Goal: Task Accomplishment & Management: Complete application form

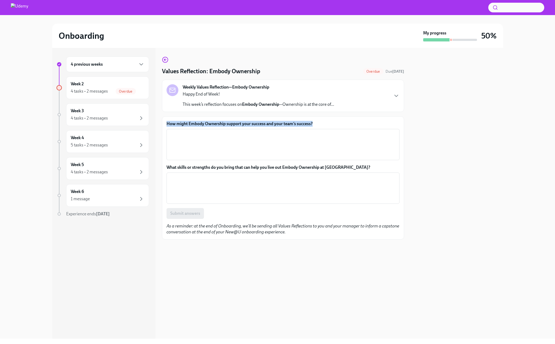
drag, startPoint x: 313, startPoint y: 125, endPoint x: 165, endPoint y: 123, distance: 148.7
click at [165, 123] on div "How might Embody Ownership support your success and your team’s success? x ​ Wh…" at bounding box center [283, 177] width 242 height 123
copy label "How might Embody Ownership support your success and your team’s success?"
click at [196, 168] on label "What skills or strengths do you bring that can help you live out Embody Ownersh…" at bounding box center [282, 167] width 233 height 6
click at [196, 175] on textarea "What skills or strengths do you bring that can help you live out Embody Ownersh…" at bounding box center [283, 188] width 226 height 26
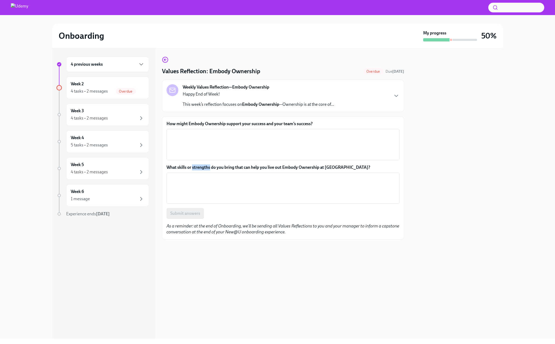
click at [196, 168] on label "What skills or strengths do you bring that can help you live out Embody Ownersh…" at bounding box center [282, 167] width 233 height 6
click at [196, 175] on textarea "What skills or strengths do you bring that can help you live out Embody Ownersh…" at bounding box center [283, 188] width 226 height 26
click at [196, 168] on label "What skills or strengths do you bring that can help you live out Embody Ownersh…" at bounding box center [282, 167] width 233 height 6
click at [196, 175] on textarea "What skills or strengths do you bring that can help you live out Embody Ownersh…" at bounding box center [283, 188] width 226 height 26
copy label "What skills or strengths do you bring that can help you live out Embody Ownersh…"
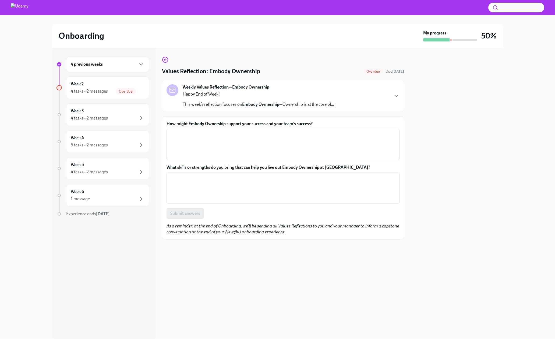
click at [168, 163] on div "How might Embody Ownership support your success and your team’s success? x ​ Wh…" at bounding box center [282, 170] width 233 height 98
click at [179, 134] on textarea "How might Embody Ownership support your success and your team’s success?" at bounding box center [283, 145] width 226 height 26
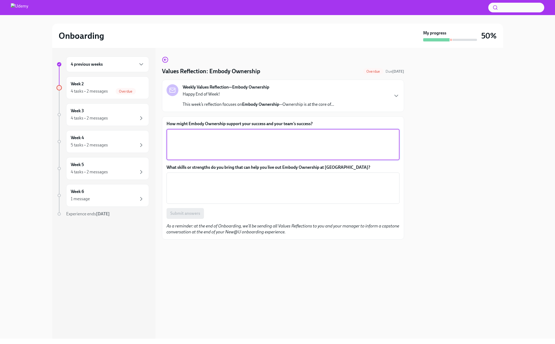
click at [179, 134] on textarea "How might Embody Ownership support your success and your team’s success?" at bounding box center [283, 145] width 226 height 26
paste textarea "Embody Ownership helps us anchor work to clear PS outcomes (on-time delivery, u…"
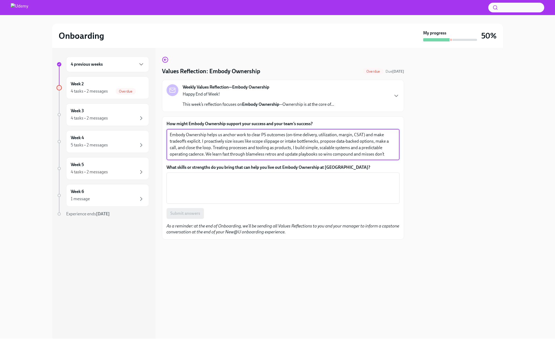
type textarea "Embody Ownership helps us anchor work to clear PS outcomes (on-time delivery, u…"
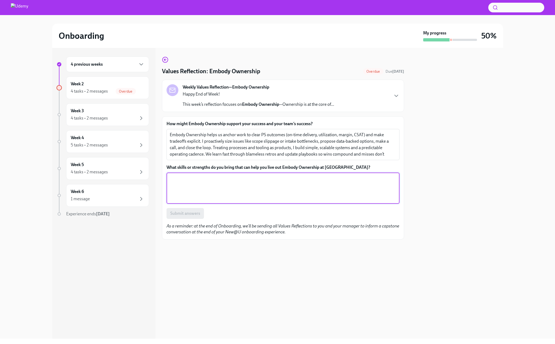
click at [177, 179] on textarea "What skills or strengths do you bring that can help you live out Embody Ownersh…" at bounding box center [283, 188] width 226 height 26
paste textarea "I bring a data-driven operating mindset, defining the right PS KPIs and buildin…"
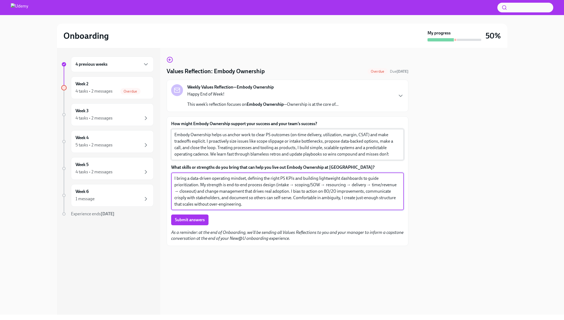
type textarea "I bring a data-driven operating mindset, defining the right PS KPIs and buildin…"
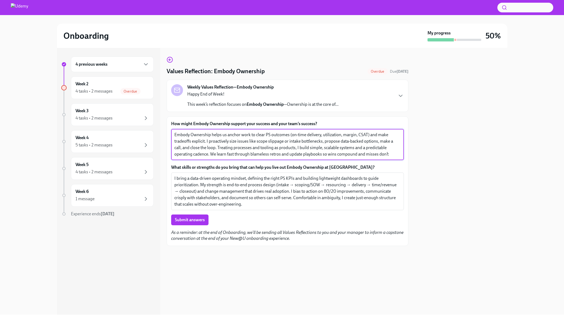
drag, startPoint x: 289, startPoint y: 134, endPoint x: 371, endPoint y: 133, distance: 81.2
click at [371, 133] on textarea "Embody Ownership helps us anchor work to clear PS outcomes (on-time delivery, u…" at bounding box center [288, 145] width 226 height 26
drag, startPoint x: 340, startPoint y: 134, endPoint x: 289, endPoint y: 133, distance: 51.4
click at [289, 133] on textarea "Embody Ownership helps us anchor work to clear PS outcomes and make tradeoffs e…" at bounding box center [288, 145] width 226 height 26
drag, startPoint x: 276, startPoint y: 154, endPoint x: 291, endPoint y: 133, distance: 25.9
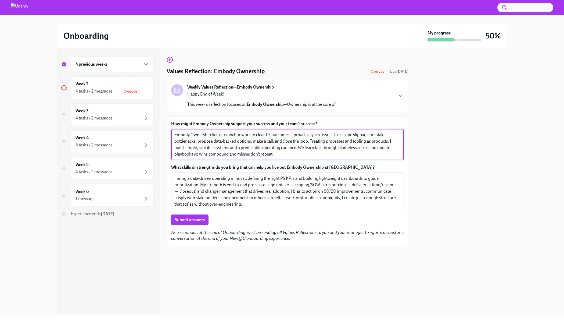
click at [291, 133] on textarea "Embody Ownership helps us anchor work to clear PS outcomes. I proactively size …" at bounding box center [288, 145] width 226 height 26
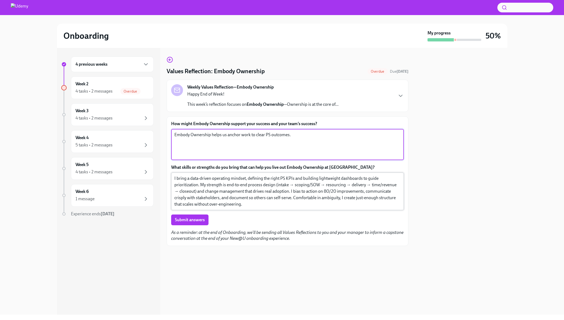
type textarea "Embody Ownership helps us anchor work to clear PS outcomes."
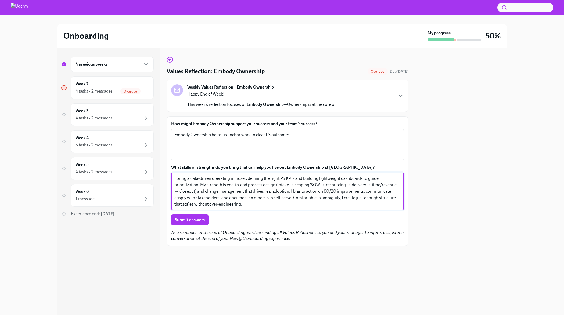
click at [319, 177] on textarea "I bring a data-driven operating mindset, defining the right PS KPIs and buildin…" at bounding box center [288, 191] width 226 height 32
drag, startPoint x: 303, startPoint y: 177, endPoint x: 362, endPoint y: 177, distance: 58.6
click at [362, 177] on textarea "I bring a data-driven operating mindset, defining the right PS KPIs and buildin…" at bounding box center [288, 191] width 226 height 32
click at [342, 196] on textarea "I bring a data-driven operating mindset, defining the right PS KPIs and focusin…" at bounding box center [288, 191] width 226 height 32
click at [261, 200] on textarea "I bring a data-driven operating mindset, defining the right PS KPIs and focusin…" at bounding box center [288, 191] width 226 height 32
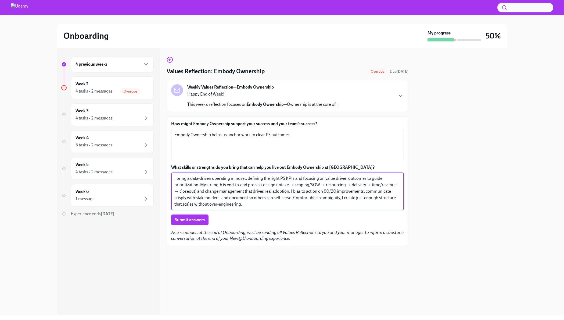
click at [202, 184] on textarea "I bring a data-driven operating mindset, defining the right PS KPIs and focusin…" at bounding box center [288, 191] width 226 height 32
click at [225, 183] on textarea "I bring a data-driven operating mindset, defining the right PS KPIs and focusin…" at bounding box center [288, 191] width 226 height 32
click at [291, 204] on textarea "I bring a data-driven operating mindset, defining the right PS KPIs and focusin…" at bounding box center [288, 191] width 226 height 32
click at [309, 184] on textarea "I bring a data-driven operating mindset, defining the right PS KPIs and focusin…" at bounding box center [288, 191] width 226 height 32
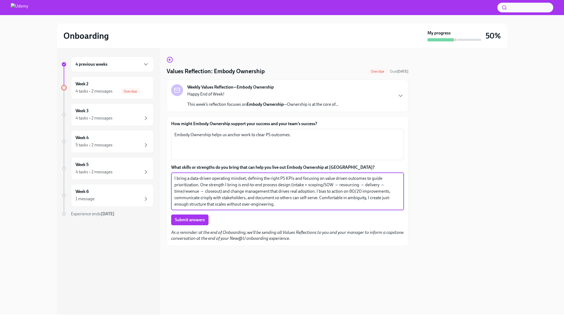
click at [337, 182] on textarea "I bring a data-driven operating mindset, defining the right PS KPIs and focusin…" at bounding box center [288, 191] width 226 height 32
click at [361, 184] on textarea "I bring a data-driven operating mindset, defining the right PS KPIs and focusin…" at bounding box center [288, 191] width 226 height 32
click at [379, 184] on textarea "I bring a data-driven operating mindset, defining the right PS KPIs and focusin…" at bounding box center [288, 191] width 226 height 32
click at [204, 190] on textarea "I bring a data-driven operating mindset, defining the right PS KPIs and focusin…" at bounding box center [288, 191] width 226 height 32
click at [228, 201] on textarea "I bring a data-driven operating mindset, defining the right PS KPIs and focusin…" at bounding box center [288, 191] width 226 height 32
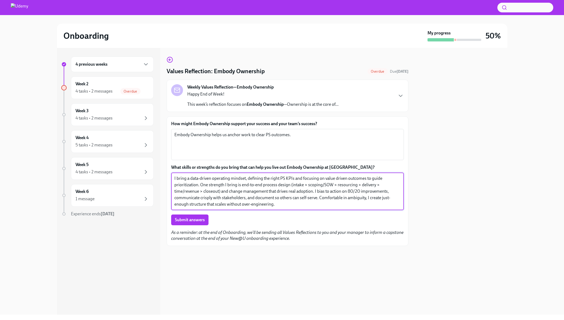
click at [318, 190] on textarea "I bring a data-driven operating mindset, defining the right PS KPIs and focusin…" at bounding box center [288, 191] width 226 height 32
drag, startPoint x: 316, startPoint y: 190, endPoint x: 367, endPoint y: 212, distance: 55.2
click at [367, 212] on div "How might Embody Ownership support your success and your team’s success? Embody…" at bounding box center [287, 173] width 233 height 104
type textarea "I bring a data-driven operating mindset, defining the right PS KPIs and focusin…"
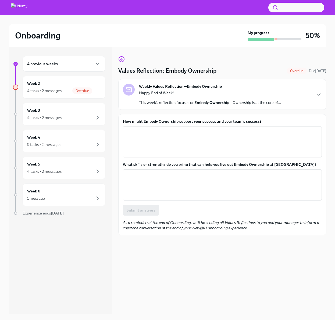
click at [132, 41] on div "Onboarding My progress 50%" at bounding box center [168, 36] width 318 height 24
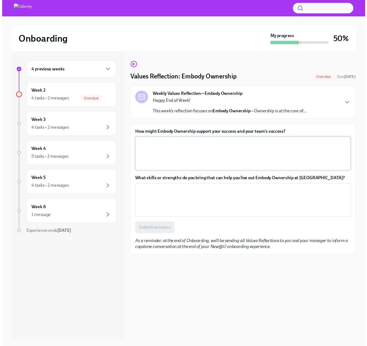
scroll to position [9, 0]
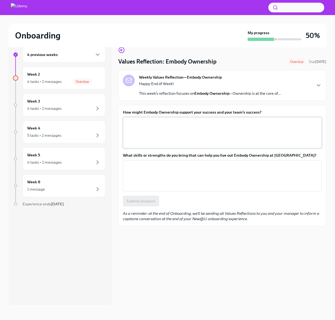
click at [135, 130] on textarea "How might Embody Ownership support your success and your team’s success?" at bounding box center [222, 133] width 193 height 26
paste textarea "For me, Embody Ownership means tying our work to clear outcomes—on-time deliver…"
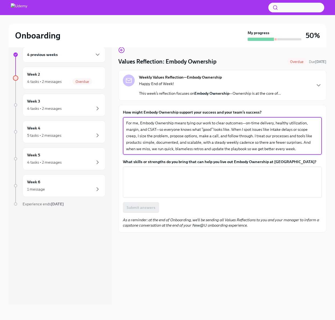
type textarea "For me, Embody Ownership means tying our work to clear outcomes—on-time deliver…"
click at [131, 173] on textarea "What skills or strengths do you bring that can help you live out Embody Ownersh…" at bounding box center [222, 182] width 193 height 26
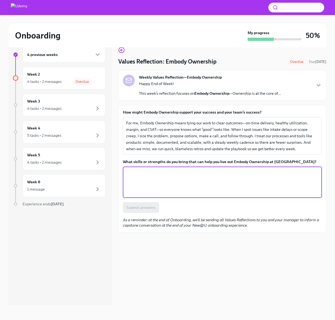
paste textarea "I bring a data-driven operating mindset, defining the right PS KPIs and buildin…"
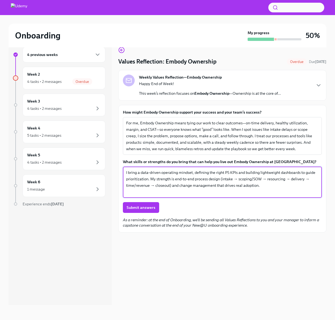
paste textarea "I’m comfortable with ambiguity and build just-enough structure so people can se…"
type textarea "I bring a data-driven operating mindset, defining the right PS KPIs and buildin…"
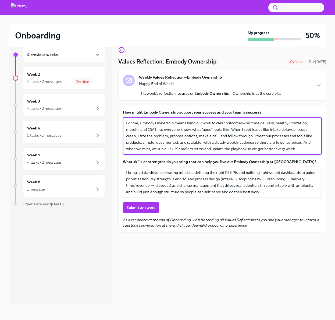
drag, startPoint x: 141, startPoint y: 122, endPoint x: 115, endPoint y: 122, distance: 26.1
click at [115, 122] on div "4 previous weeks Week 2 4 tasks • 2 messages Overdue Week 3 4 tasks • 2 message…" at bounding box center [168, 171] width 318 height 267
click at [161, 122] on textarea "Embody Ownership means tying our work to clear outcomes—on-time delivery, healt…" at bounding box center [222, 136] width 193 height 32
type textarea "Embody Ownership means tying our work to clear outcomes—on-time delivery, healt…"
